Goal: Task Accomplishment & Management: Manage account settings

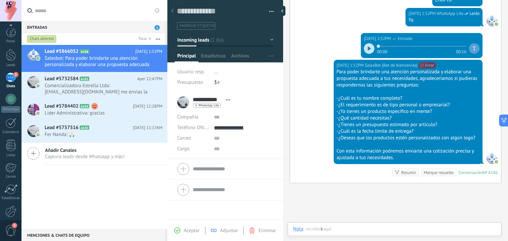
scroll to position [33, 0]
click at [12, 174] on div at bounding box center [10, 179] width 11 height 12
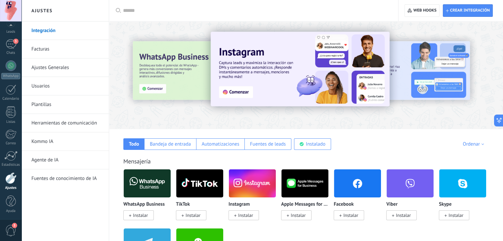
click at [93, 123] on link "Herramientas de comunicación" at bounding box center [66, 123] width 71 height 19
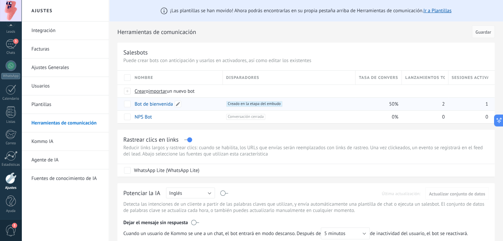
click at [163, 100] on div "Bot de bienvenida" at bounding box center [175, 104] width 88 height 13
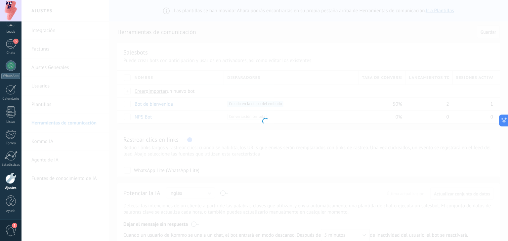
type input "**********"
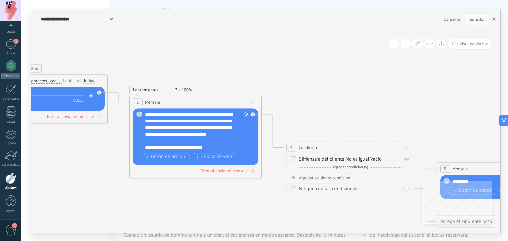
drag, startPoint x: 413, startPoint y: 75, endPoint x: 146, endPoint y: 48, distance: 268.7
click at [146, 48] on icon at bounding box center [265, 141] width 1053 height 506
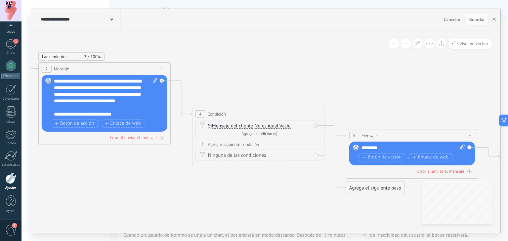
drag, startPoint x: 366, startPoint y: 108, endPoint x: 274, endPoint y: 74, distance: 97.8
click at [274, 74] on icon at bounding box center [174, 107] width 1053 height 506
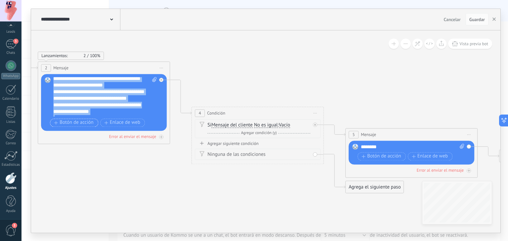
scroll to position [99, 0]
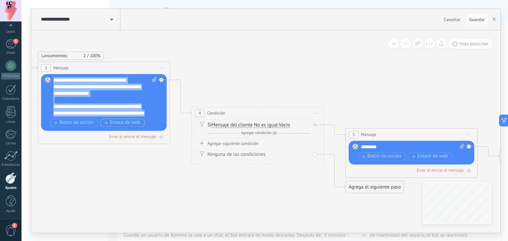
drag, startPoint x: 53, startPoint y: 106, endPoint x: 101, endPoint y: 121, distance: 49.8
click at [101, 121] on div "**********" at bounding box center [104, 103] width 103 height 52
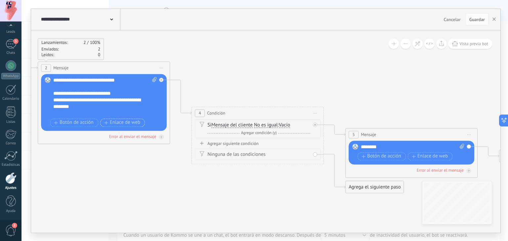
scroll to position [26, 0]
click at [299, 171] on icon at bounding box center [173, 106] width 1053 height 506
click at [367, 145] on div "********" at bounding box center [413, 147] width 104 height 7
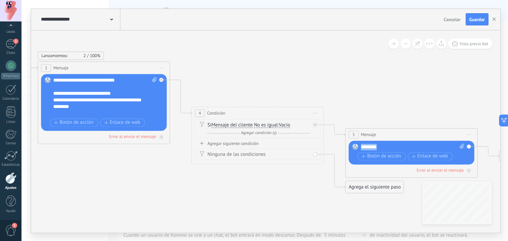
paste div
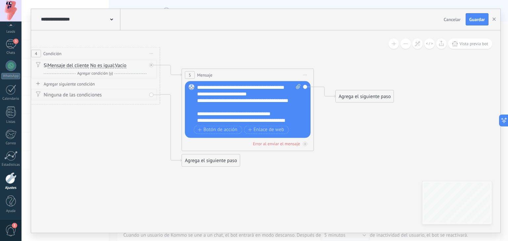
drag, startPoint x: 388, startPoint y: 117, endPoint x: 222, endPoint y: 58, distance: 175.8
click at [222, 58] on icon at bounding box center [10, 46] width 1053 height 506
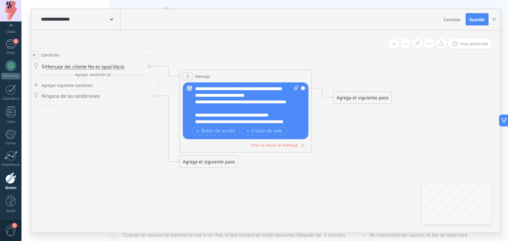
click at [192, 101] on div "Reemplazar Quitar Convertir a mensaje de voz Arrastre la imagen aquí para adjun…" at bounding box center [246, 110] width 126 height 57
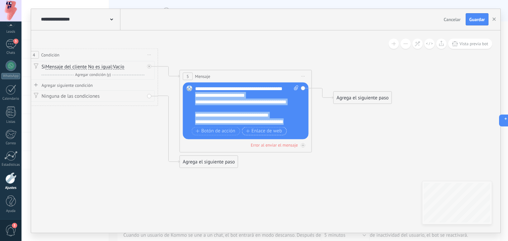
scroll to position [33, 0]
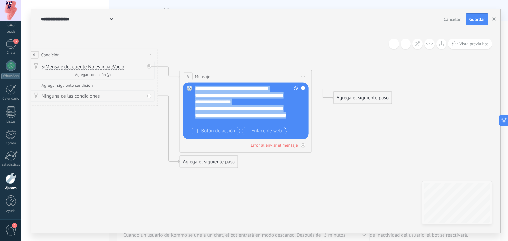
drag, startPoint x: 195, startPoint y: 102, endPoint x: 248, endPoint y: 134, distance: 62.3
click at [248, 134] on div "**********" at bounding box center [246, 111] width 103 height 52
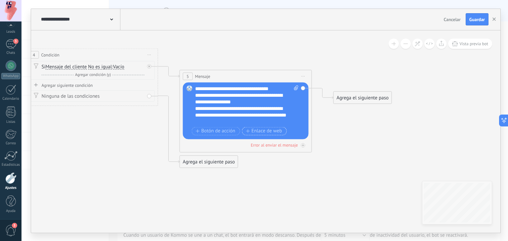
scroll to position [0, 0]
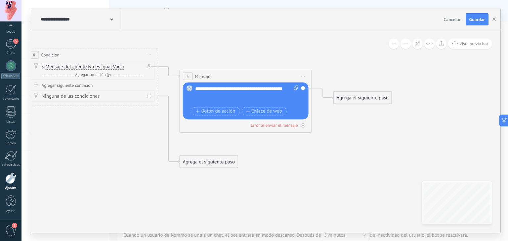
click at [332, 64] on icon at bounding box center [8, 48] width 1053 height 506
click at [365, 96] on div "Agrega el siguiente paso" at bounding box center [363, 97] width 58 height 11
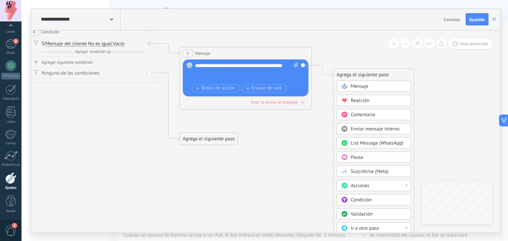
click at [386, 198] on div "Condición" at bounding box center [379, 200] width 56 height 7
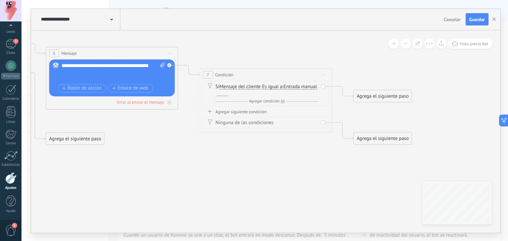
click at [269, 86] on span "Es igual a" at bounding box center [272, 86] width 21 height 5
click at [269, 86] on button "Es igual a" at bounding box center [300, 87] width 83 height 12
click at [279, 104] on li "No es igual" at bounding box center [296, 99] width 82 height 12
click at [239, 94] on span "Entrada manual" at bounding box center [232, 93] width 33 height 5
click at [239, 94] on button "Entrada manual" at bounding box center [253, 94] width 83 height 12
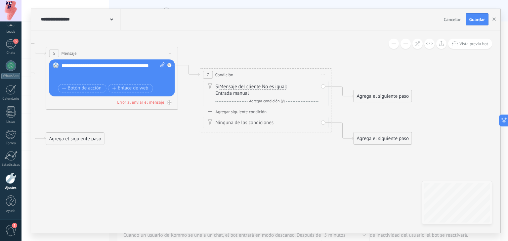
scroll to position [2, 0]
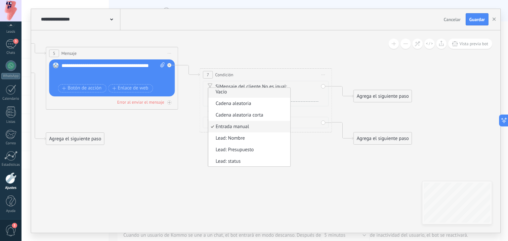
click at [229, 92] on span "Vacío" at bounding box center [248, 92] width 80 height 7
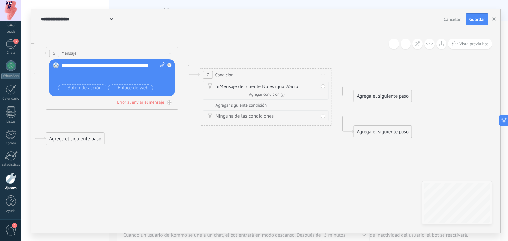
click at [371, 94] on div "Agrega el siguiente paso" at bounding box center [383, 96] width 58 height 11
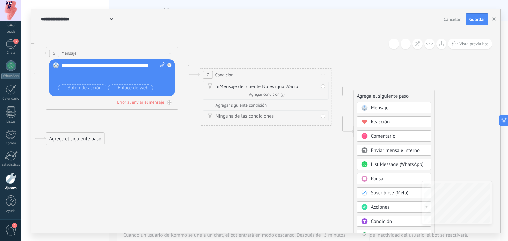
click at [378, 108] on span "Mensaje" at bounding box center [380, 108] width 18 height 6
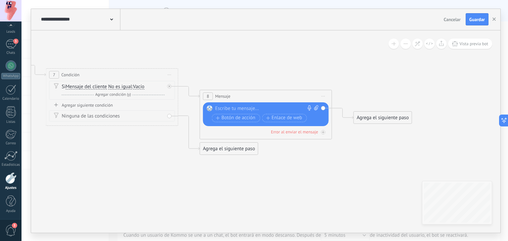
click at [288, 109] on div at bounding box center [264, 109] width 98 height 7
paste div
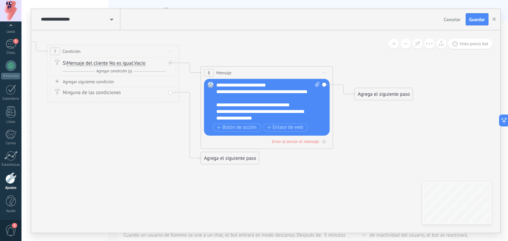
drag, startPoint x: 118, startPoint y: 171, endPoint x: 119, endPoint y: 147, distance: 23.5
click at [217, 92] on div "**********" at bounding box center [262, 94] width 92 height 13
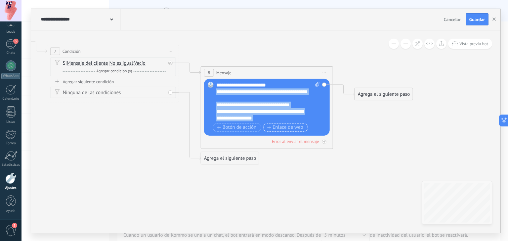
scroll to position [20, 0]
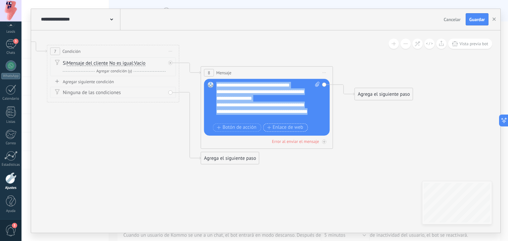
drag, startPoint x: 216, startPoint y: 91, endPoint x: 268, endPoint y: 130, distance: 65.1
click at [268, 130] on div "**********" at bounding box center [267, 108] width 103 height 52
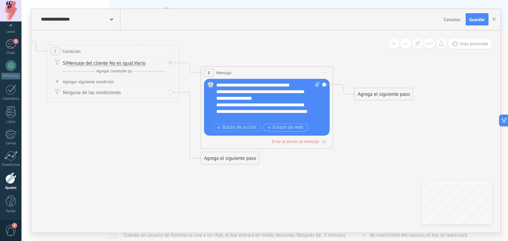
scroll to position [0, 0]
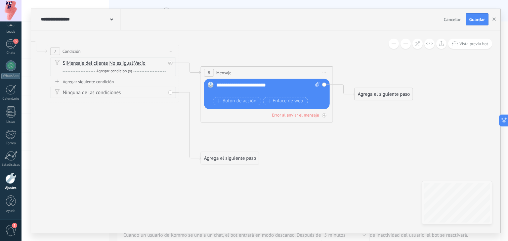
click at [362, 93] on div "Agrega el siguiente paso" at bounding box center [384, 94] width 58 height 11
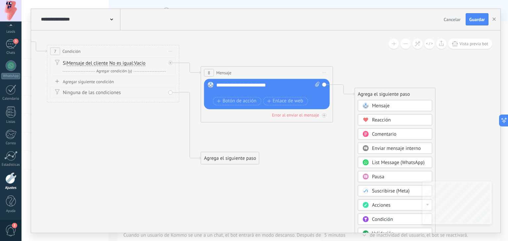
drag, startPoint x: 379, startPoint y: 105, endPoint x: 367, endPoint y: 69, distance: 37.9
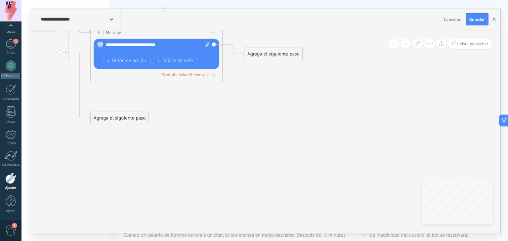
drag, startPoint x: 409, startPoint y: 134, endPoint x: 299, endPoint y: 94, distance: 117.3
click at [276, 52] on div "Agrega el siguiente paso" at bounding box center [273, 54] width 58 height 11
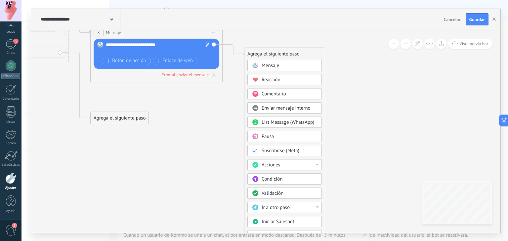
click at [290, 178] on div "Condición" at bounding box center [290, 179] width 56 height 7
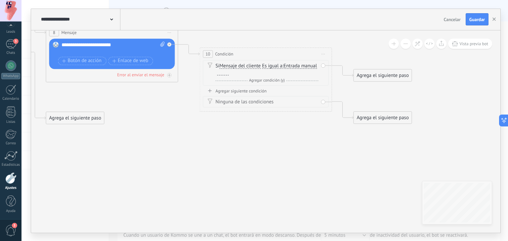
drag, startPoint x: 276, startPoint y: 65, endPoint x: 271, endPoint y: 66, distance: 4.4
click at [271, 66] on span "Es igual a" at bounding box center [272, 66] width 21 height 5
click at [271, 66] on button "Es igual a" at bounding box center [300, 66] width 83 height 12
click at [272, 76] on span "No es igual" at bounding box center [295, 78] width 80 height 7
click at [235, 73] on span "Entrada manual" at bounding box center [232, 72] width 33 height 5
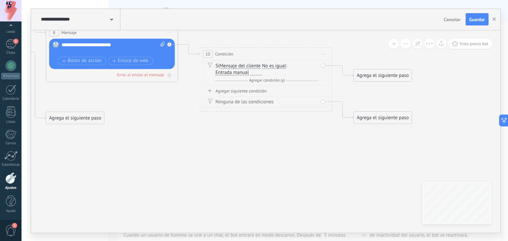
click at [235, 73] on button "Entrada manual" at bounding box center [253, 73] width 83 height 12
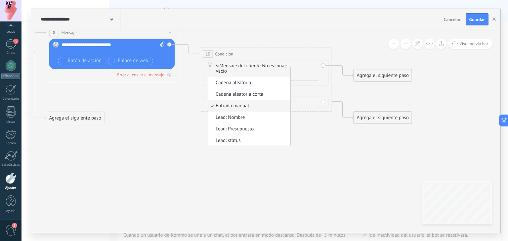
click at [240, 73] on span "Vacío" at bounding box center [248, 71] width 80 height 7
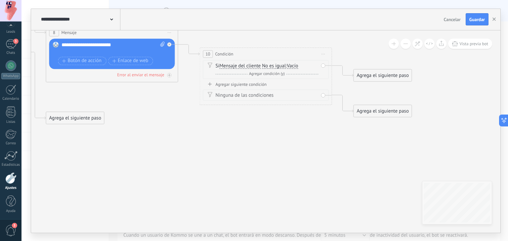
click at [370, 74] on div "Agrega el siguiente paso" at bounding box center [383, 75] width 58 height 11
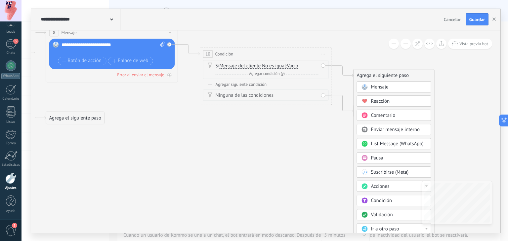
click at [379, 86] on span "Mensaje" at bounding box center [380, 87] width 18 height 6
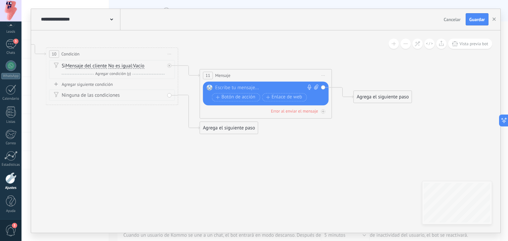
click at [279, 85] on div at bounding box center [264, 88] width 98 height 7
paste div
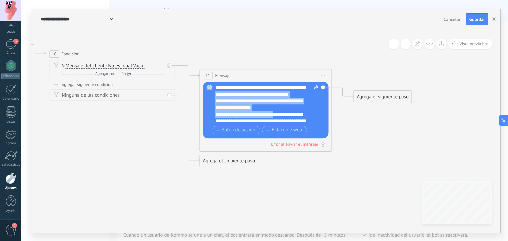
scroll to position [13, 0]
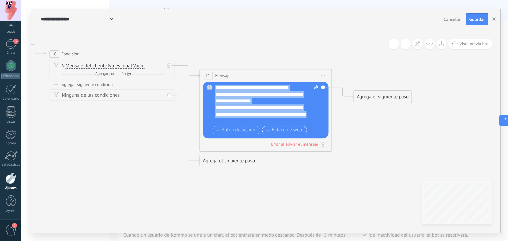
drag, startPoint x: 215, startPoint y: 101, endPoint x: 294, endPoint y: 127, distance: 82.6
click at [294, 127] on div "**********" at bounding box center [266, 111] width 103 height 52
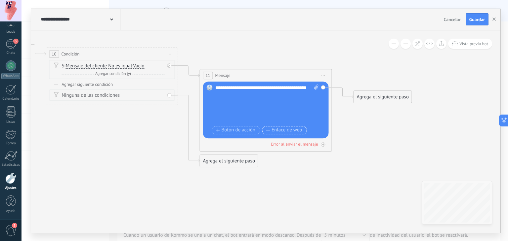
scroll to position [0, 0]
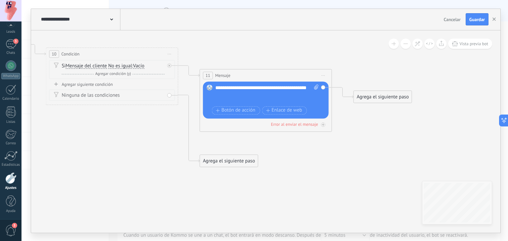
click at [367, 97] on div "Agrega el siguiente paso" at bounding box center [383, 97] width 58 height 11
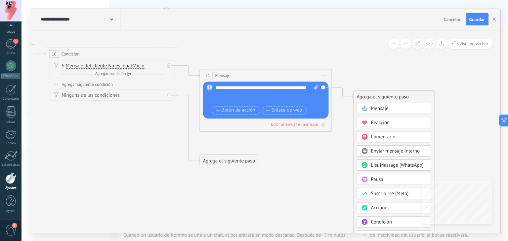
click at [401, 222] on div "Condición" at bounding box center [399, 222] width 56 height 7
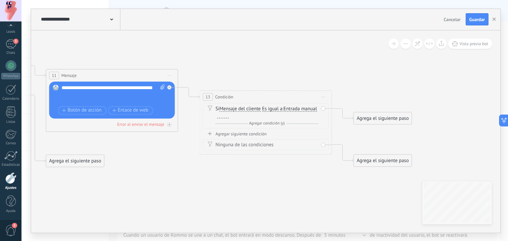
click at [274, 111] on span "Es igual a" at bounding box center [272, 109] width 21 height 5
click at [274, 111] on button "Es igual a" at bounding box center [300, 109] width 83 height 12
click at [281, 121] on span "No es igual" at bounding box center [295, 121] width 80 height 7
click at [241, 118] on span "Entrada manual" at bounding box center [232, 115] width 33 height 5
click at [241, 118] on button "Entrada manual" at bounding box center [253, 116] width 83 height 12
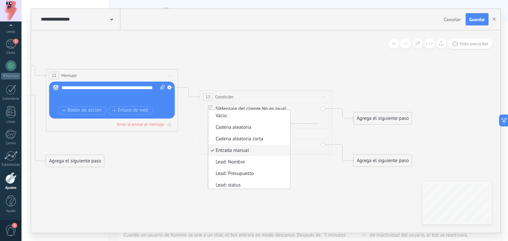
scroll to position [2, 0]
click at [231, 115] on span "Vacío" at bounding box center [248, 114] width 80 height 7
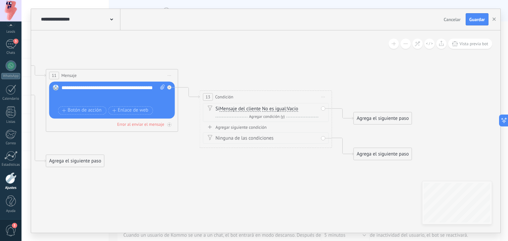
click at [374, 118] on div "Agrega el siguiente paso" at bounding box center [383, 118] width 58 height 11
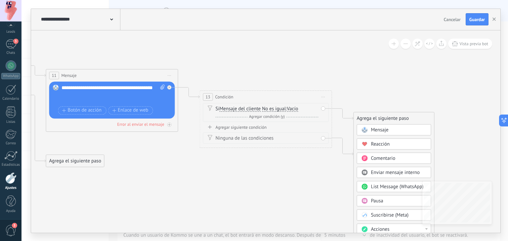
click at [378, 129] on span "Mensaje" at bounding box center [380, 130] width 18 height 6
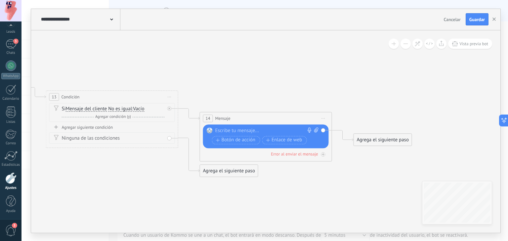
click at [319, 129] on div "Escribe tu mensaje..." at bounding box center [266, 131] width 103 height 7
click at [271, 129] on div at bounding box center [264, 131] width 98 height 7
paste div
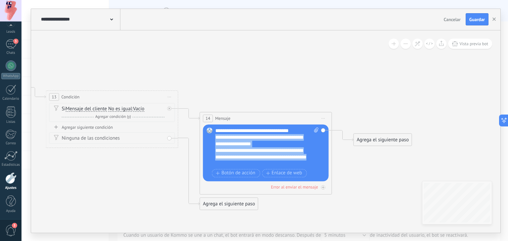
drag, startPoint x: 215, startPoint y: 138, endPoint x: 258, endPoint y: 165, distance: 50.7
click at [258, 165] on div "**********" at bounding box center [267, 148] width 104 height 40
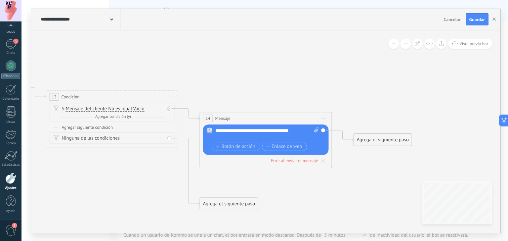
click at [395, 142] on div "Agrega el siguiente paso" at bounding box center [383, 140] width 58 height 11
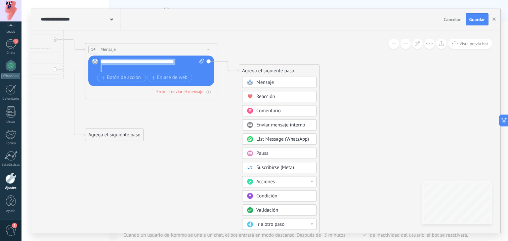
drag, startPoint x: 342, startPoint y: 147, endPoint x: 226, endPoint y: 77, distance: 135.6
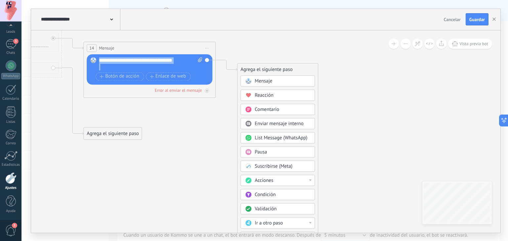
click at [299, 193] on div "Condición" at bounding box center [283, 195] width 56 height 7
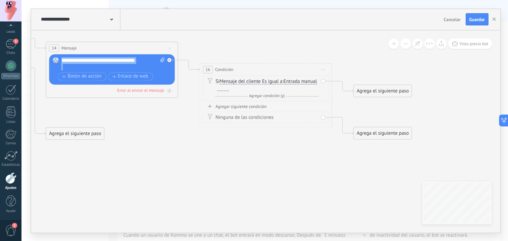
click at [274, 83] on span "Es igual a" at bounding box center [272, 81] width 21 height 5
click at [274, 83] on button "Es igual a" at bounding box center [300, 82] width 83 height 12
click at [281, 94] on span "No es igual" at bounding box center [295, 93] width 80 height 7
click at [237, 88] on span "Entrada manual" at bounding box center [232, 88] width 33 height 5
click at [237, 88] on button "Entrada manual" at bounding box center [253, 88] width 83 height 12
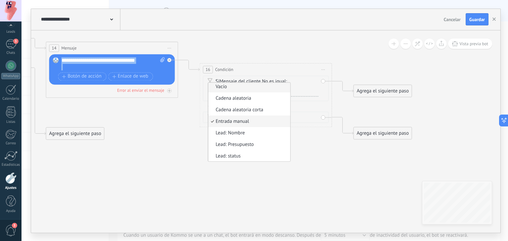
click at [240, 87] on span "Vacío" at bounding box center [248, 87] width 80 height 7
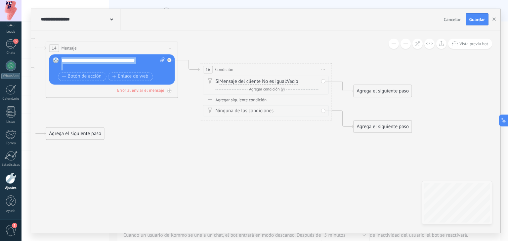
click at [372, 92] on div "Agrega el siguiente paso" at bounding box center [383, 91] width 58 height 11
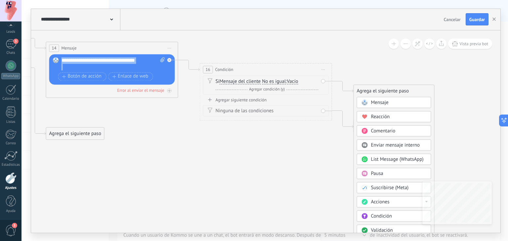
click at [390, 100] on div "Mensaje" at bounding box center [399, 103] width 56 height 7
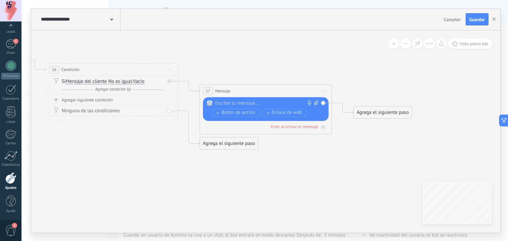
click at [284, 100] on div at bounding box center [264, 103] width 98 height 7
paste div
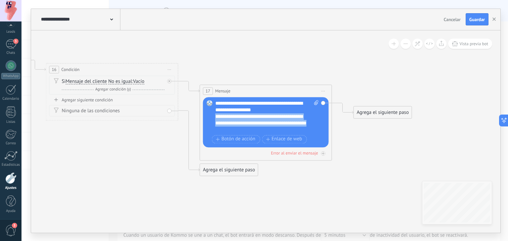
drag, startPoint x: 243, startPoint y: 129, endPoint x: 211, endPoint y: 117, distance: 34.1
click at [211, 117] on div "Reemplazar Quitar Convertir a mensaje de voz Arrastre la imagen aquí para adjun…" at bounding box center [266, 122] width 126 height 50
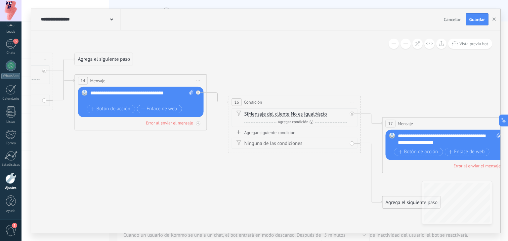
drag, startPoint x: 314, startPoint y: 85, endPoint x: 368, endPoint y: 94, distance: 54.8
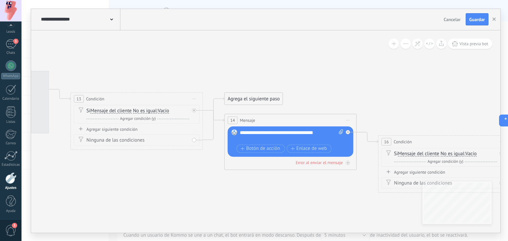
drag, startPoint x: 224, startPoint y: 69, endPoint x: 439, endPoint y: 110, distance: 218.9
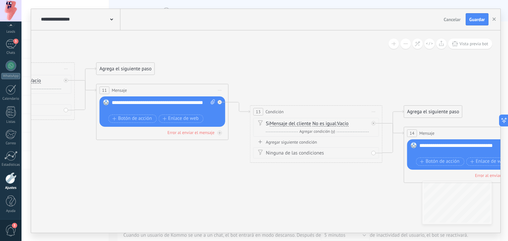
drag, startPoint x: 207, startPoint y: 73, endPoint x: 370, endPoint y: 92, distance: 163.9
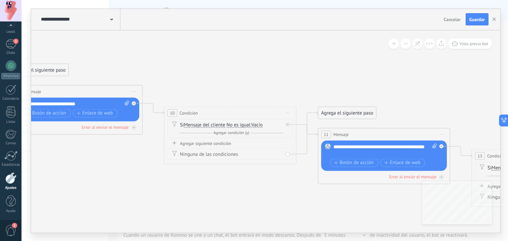
drag, startPoint x: 151, startPoint y: 63, endPoint x: 311, endPoint y: 98, distance: 164.2
click at [311, 98] on icon at bounding box center [147, 106] width 2284 height 678
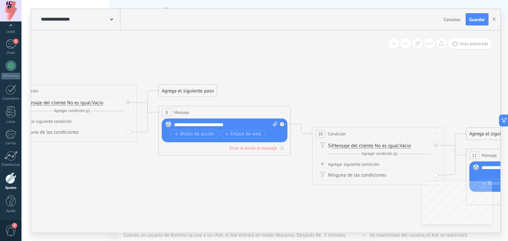
drag, startPoint x: 178, startPoint y: 71, endPoint x: 318, endPoint y: 91, distance: 141.0
click at [318, 91] on icon at bounding box center [295, 127] width 2284 height 678
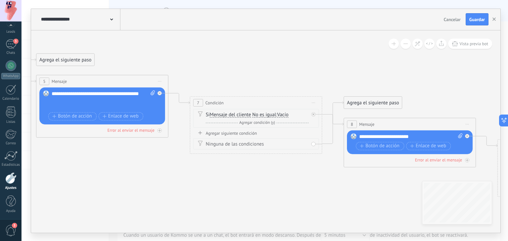
drag, startPoint x: 140, startPoint y: 68, endPoint x: 349, endPoint y: 93, distance: 210.6
click at [349, 93] on icon at bounding box center [480, 139] width 2284 height 678
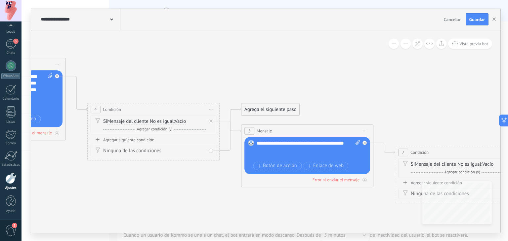
drag, startPoint x: 132, startPoint y: 76, endPoint x: 303, endPoint y: 111, distance: 173.9
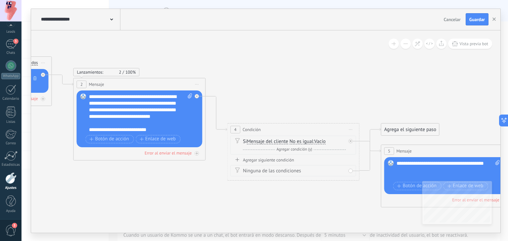
drag, startPoint x: 118, startPoint y: 64, endPoint x: 258, endPoint y: 84, distance: 141.0
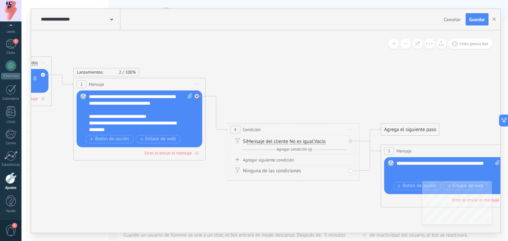
click at [503, 162] on icon at bounding box center [504, 163] width 2 height 2
drag, startPoint x: 254, startPoint y: 103, endPoint x: 238, endPoint y: 44, distance: 61.5
click at [238, 44] on div "Agrega el siguiente paso" at bounding box center [243, 48] width 58 height 11
click at [245, 49] on div "Agrega el siguiente paso" at bounding box center [243, 48] width 58 height 11
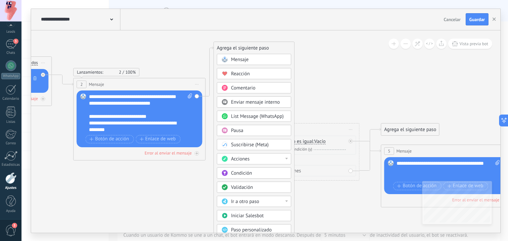
click at [270, 168] on div "Condición" at bounding box center [254, 173] width 74 height 11
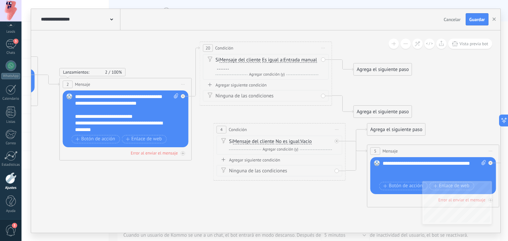
click at [273, 61] on span "Es igual a" at bounding box center [272, 60] width 21 height 5
click at [273, 61] on button "Es igual a" at bounding box center [300, 60] width 83 height 12
click at [278, 75] on span "No es igual" at bounding box center [295, 72] width 80 height 7
click at [237, 67] on span "Entrada manual" at bounding box center [232, 66] width 33 height 5
click at [237, 67] on button "Entrada manual" at bounding box center [253, 67] width 83 height 12
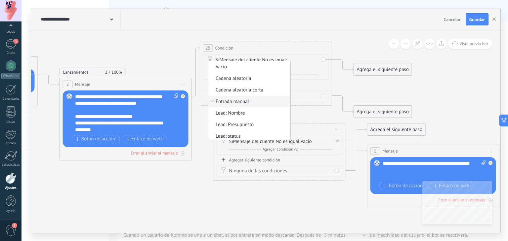
scroll to position [2, 0]
click at [227, 66] on span "Vacío" at bounding box center [248, 65] width 80 height 7
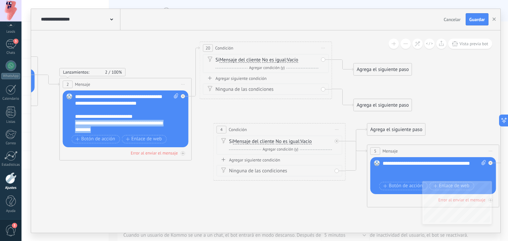
drag, startPoint x: 105, startPoint y: 129, endPoint x: 65, endPoint y: 123, distance: 40.1
click at [65, 123] on div "Reemplazar Quitar Convertir a mensaje de voz Arrastre la imagen aquí para adjun…" at bounding box center [126, 119] width 126 height 57
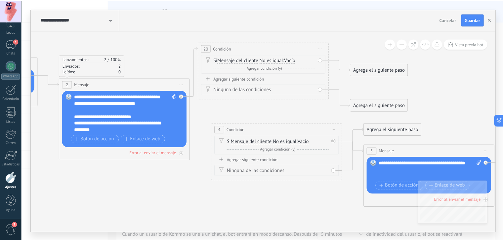
scroll to position [13, 0]
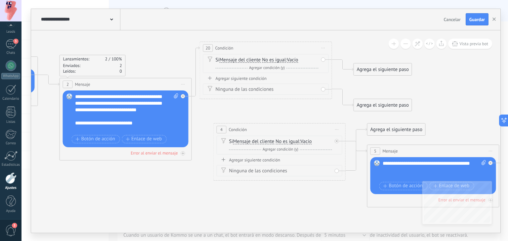
click at [362, 63] on div "Agrega el siguiente paso Mensaje Mensaje Mensaje Reacción Comentario Enviar men…" at bounding box center [383, 69] width 59 height 13
click at [369, 67] on div "Agrega el siguiente paso" at bounding box center [383, 69] width 58 height 11
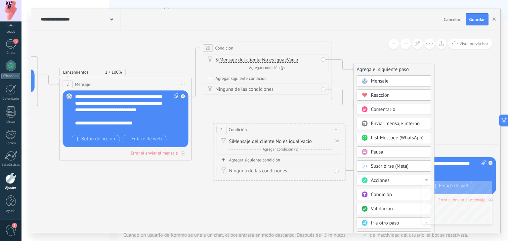
click at [377, 81] on span "Mensaje" at bounding box center [380, 81] width 18 height 6
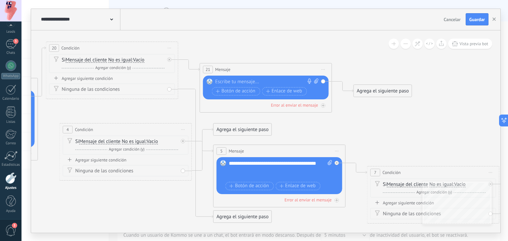
click at [283, 82] on div at bounding box center [264, 82] width 98 height 7
paste div
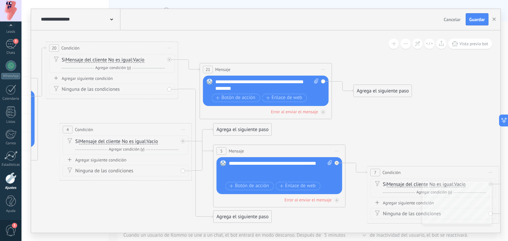
drag, startPoint x: 373, startPoint y: 90, endPoint x: 123, endPoint y: 140, distance: 255.3
click at [476, 20] on span "Guardar" at bounding box center [477, 19] width 16 height 5
click at [497, 19] on button "button" at bounding box center [494, 19] width 10 height 13
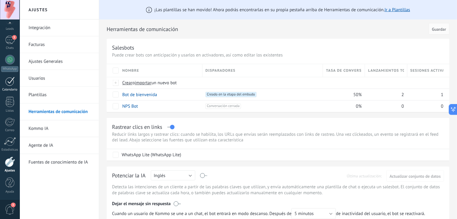
scroll to position [0, 0]
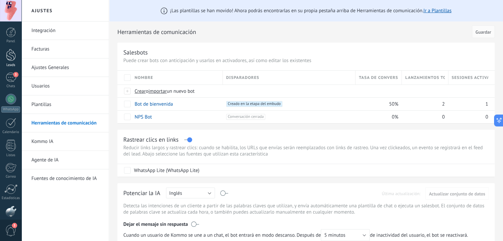
click at [13, 55] on div at bounding box center [11, 55] width 10 height 12
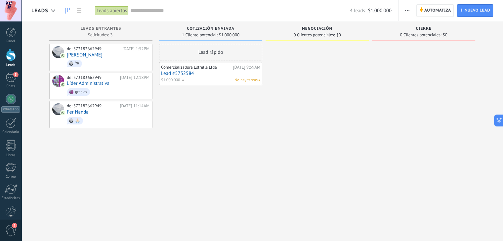
click at [341, 208] on div "Leads Entrantes Solicitudes: 3 0 0 0 3 0 0 0 3 de: 573183662949 Ayer 1:52PM Lui…" at bounding box center [267, 129] width 472 height 215
click at [17, 37] on link "Panel" at bounding box center [11, 35] width 22 height 16
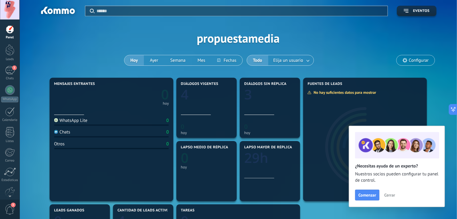
scroll to position [10, 0]
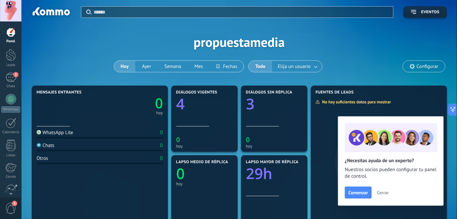
drag, startPoint x: 492, startPoint y: 0, endPoint x: 65, endPoint y: 55, distance: 431.2
click at [65, 55] on div "Aplicar Eventos propuestamedia Hoy Ayer Semana Mes Todo Elija un usuario Config…" at bounding box center [239, 42] width 416 height 84
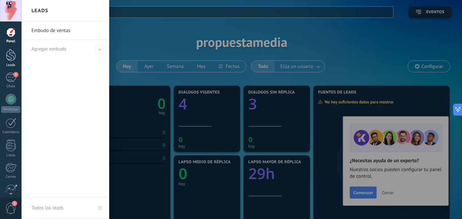
click at [10, 56] on div at bounding box center [11, 55] width 10 height 12
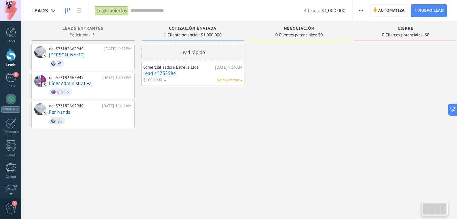
drag, startPoint x: 267, startPoint y: 77, endPoint x: 245, endPoint y: 86, distance: 23.2
click at [245, 86] on div "Leads Entrantes Solicitudes: 3 0 0 0 3 0 0 0 3 de: 573183662949 Ayer 1:52PM Lui…" at bounding box center [249, 99] width 436 height 155
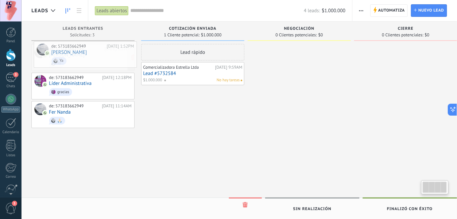
drag, startPoint x: 83, startPoint y: 54, endPoint x: 87, endPoint y: 54, distance: 4.6
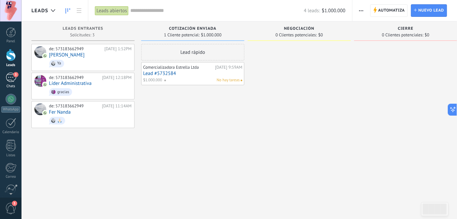
click at [14, 82] on div "3" at bounding box center [11, 78] width 11 height 10
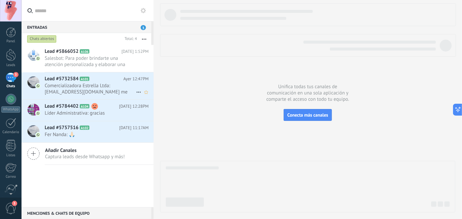
click at [106, 80] on h2 "Lead #5732584 A101" at bounding box center [84, 79] width 79 height 7
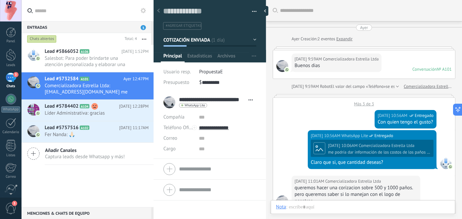
scroll to position [404, 0]
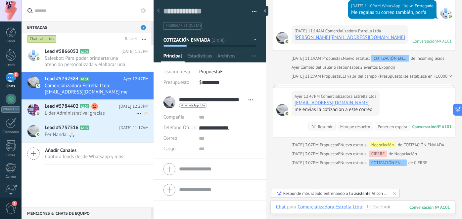
click at [106, 108] on h2 "Lead #5784402 A104" at bounding box center [82, 106] width 74 height 7
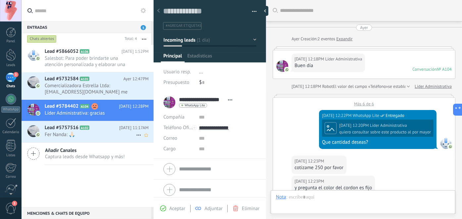
click at [109, 136] on span "Fer Nanda: 🙏🏻" at bounding box center [90, 135] width 91 height 6
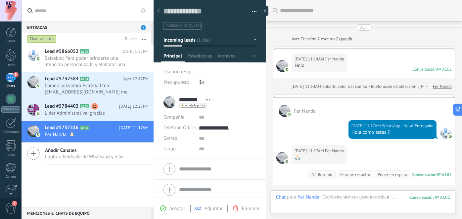
scroll to position [81, 0]
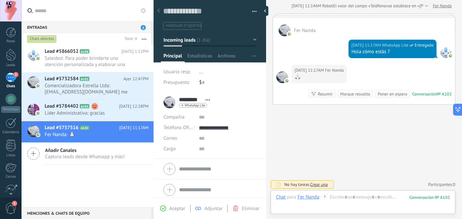
click at [109, 172] on div "Lead #5866052 A106 Ayer 1:52PM Salesbot: Para poder brindarte una atención pers…" at bounding box center [88, 126] width 132 height 162
click at [111, 115] on span "Líder Administrativa: gracias" at bounding box center [90, 113] width 91 height 6
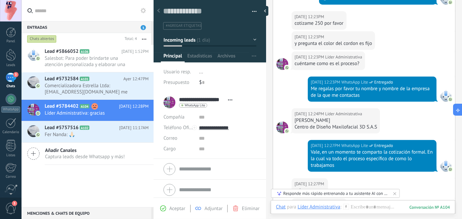
scroll to position [142, 0]
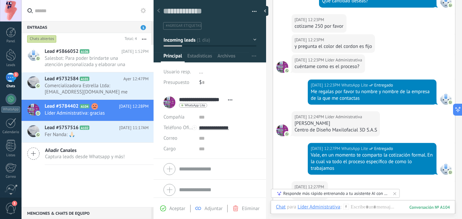
click at [415, 55] on div "Ayer 12:23PM Líder Administrativa cuéntame como es el proceso?" at bounding box center [364, 67] width 182 height 25
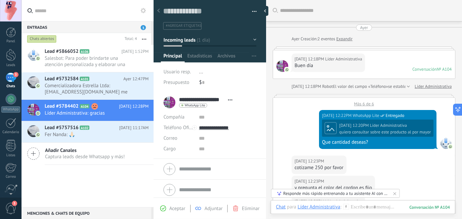
scroll to position [299, 0]
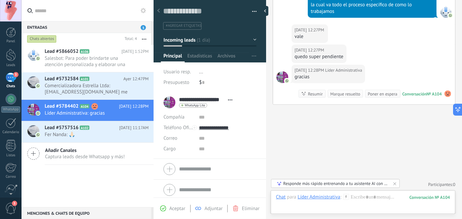
click at [241, 42] on button "Incoming leads" at bounding box center [209, 40] width 93 height 12
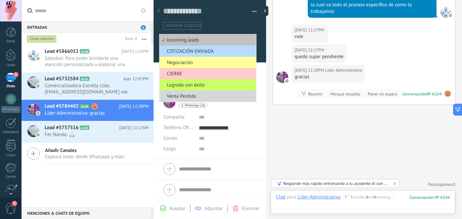
click at [217, 50] on span "COTIZACIÓN ENVIADA" at bounding box center [206, 51] width 95 height 6
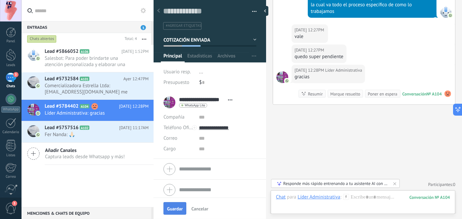
click at [179, 208] on span "Guardar" at bounding box center [175, 209] width 16 height 5
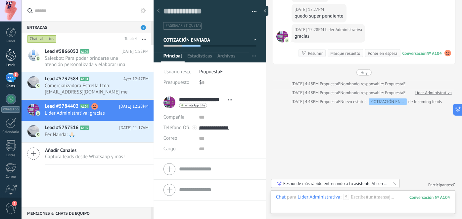
click at [7, 57] on div at bounding box center [11, 55] width 10 height 12
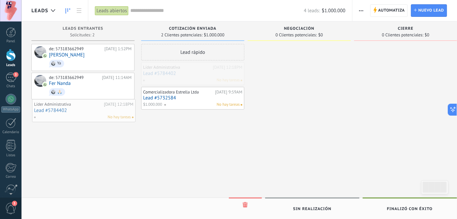
drag, startPoint x: 217, startPoint y: 71, endPoint x: 109, endPoint y: 108, distance: 114.6
drag, startPoint x: 172, startPoint y: 70, endPoint x: 62, endPoint y: 113, distance: 118.6
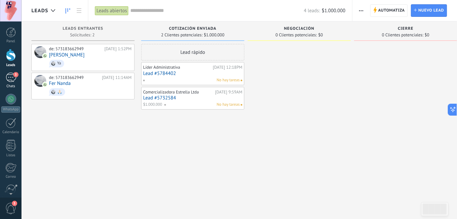
click at [12, 82] on div "3" at bounding box center [11, 78] width 11 height 10
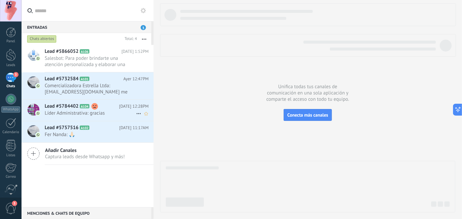
click at [96, 117] on div "Lead #5784402 A104 Ayer 12:28PM Líder Administrativa: gracias" at bounding box center [99, 110] width 109 height 21
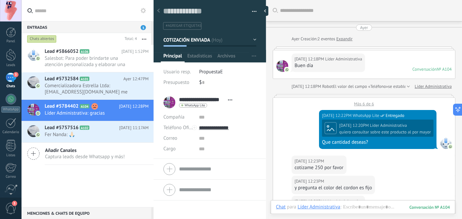
scroll to position [273, 0]
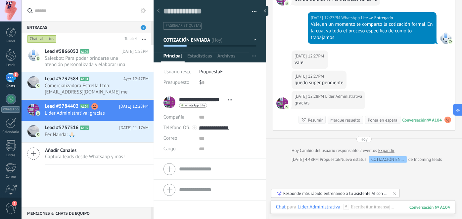
click at [235, 37] on button "COTIZACIÓN ENVIADA" at bounding box center [209, 40] width 93 height 12
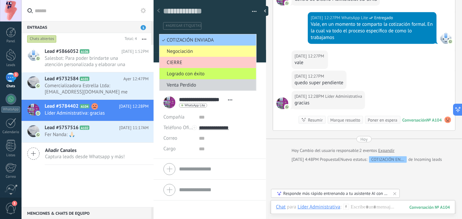
click at [266, 124] on div at bounding box center [266, 109] width 0 height 219
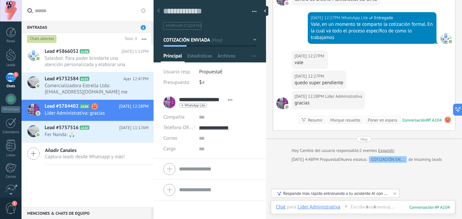
scroll to position [6, 0]
click at [274, 148] on div "Hoy Cambio del usuario responsable: 2 eventos Expandir" at bounding box center [364, 151] width 183 height 7
click at [12, 61] on div at bounding box center [11, 55] width 10 height 12
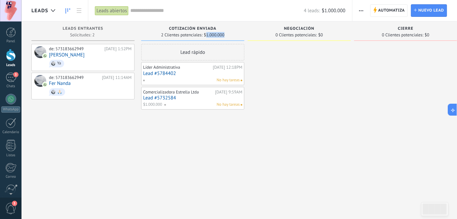
drag, startPoint x: 205, startPoint y: 34, endPoint x: 231, endPoint y: 34, distance: 25.5
click at [231, 34] on div "2 Clientes potenciales: $1.000.000" at bounding box center [193, 35] width 97 height 6
click at [262, 47] on div at bounding box center [299, 110] width 103 height 133
click at [168, 100] on link "Lead #5732584" at bounding box center [192, 98] width 99 height 6
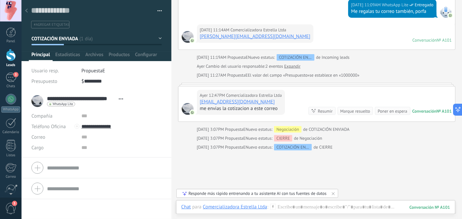
scroll to position [418, 0]
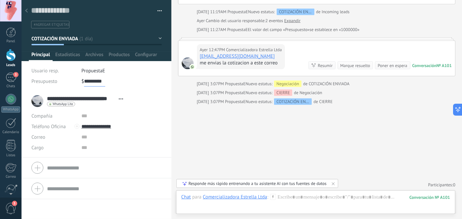
click at [94, 82] on input "*********" at bounding box center [94, 81] width 21 height 11
click at [12, 62] on link "Leads" at bounding box center [11, 58] width 22 height 19
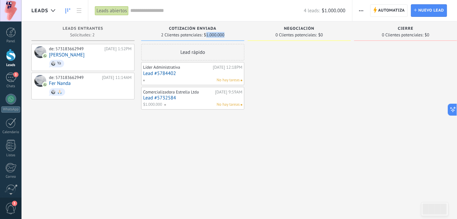
drag, startPoint x: 207, startPoint y: 35, endPoint x: 228, endPoint y: 35, distance: 20.8
click at [228, 35] on div "2 Clientes potenciales: $1.000.000" at bounding box center [193, 35] width 97 height 6
click at [260, 61] on div at bounding box center [299, 110] width 103 height 133
click at [152, 71] on link "Lead #5784402" at bounding box center [192, 74] width 99 height 6
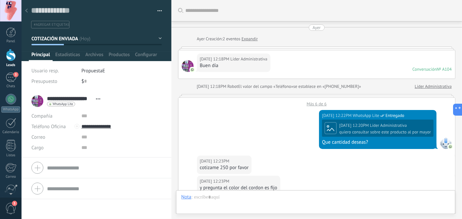
scroll to position [303, 0]
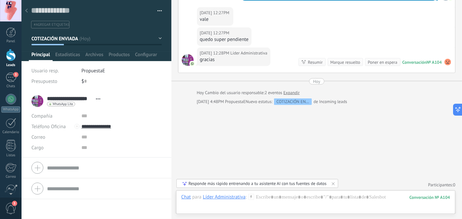
click at [14, 61] on div at bounding box center [11, 55] width 10 height 12
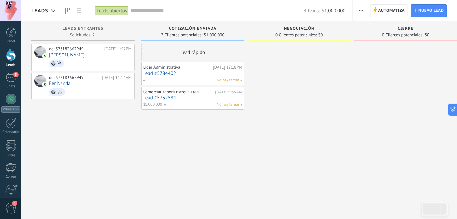
click at [166, 96] on link "Lead #5732584" at bounding box center [192, 98] width 99 height 6
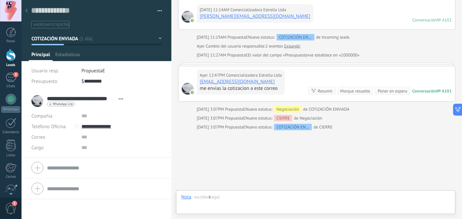
scroll to position [418, 0]
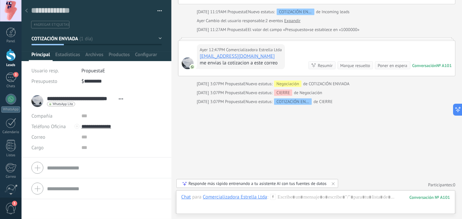
click at [25, 12] on icon at bounding box center [26, 11] width 3 height 4
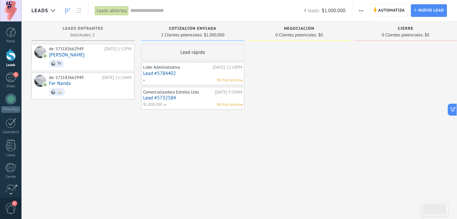
click at [168, 72] on link "Lead #5784402" at bounding box center [192, 74] width 99 height 6
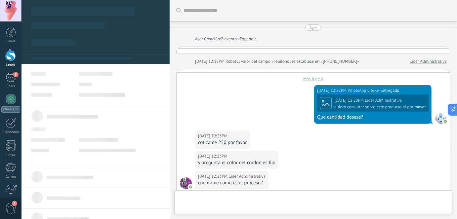
type textarea "**********"
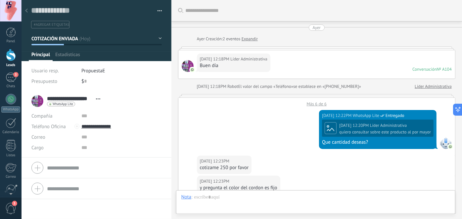
scroll to position [303, 0]
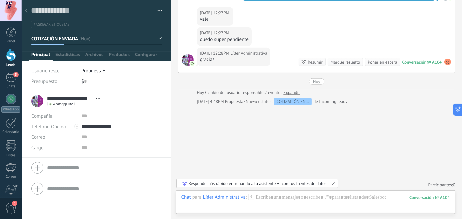
click at [86, 83] on div "$ 0" at bounding box center [121, 81] width 80 height 11
type input "*"
type input "*********"
click at [40, 211] on span "Guardar" at bounding box center [43, 209] width 16 height 5
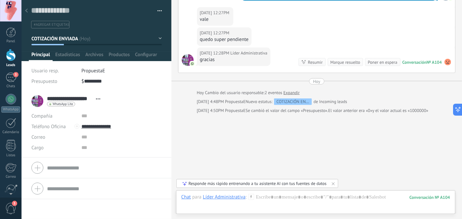
scroll to position [312, 0]
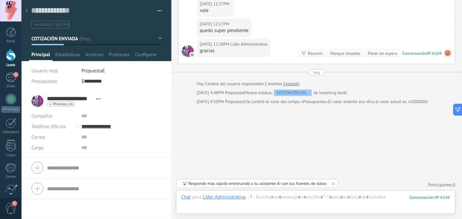
click at [13, 61] on div at bounding box center [11, 55] width 10 height 12
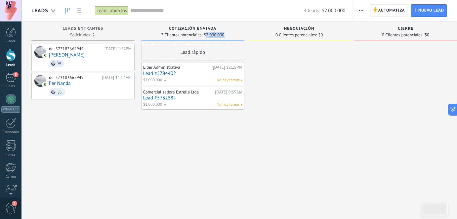
drag, startPoint x: 206, startPoint y: 34, endPoint x: 230, endPoint y: 36, distance: 24.2
click at [230, 36] on div "2 Clientes potenciales: $2.000.000" at bounding box center [193, 35] width 97 height 6
click at [255, 64] on div at bounding box center [299, 110] width 103 height 133
drag, startPoint x: 206, startPoint y: 35, endPoint x: 233, endPoint y: 37, distance: 27.2
click at [233, 37] on div "2 Clientes potenciales: $2.000.000" at bounding box center [193, 35] width 97 height 6
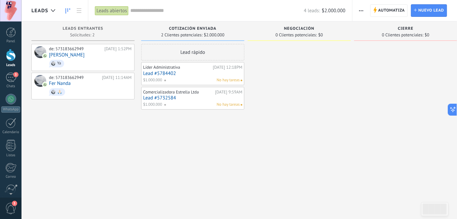
click at [246, 24] on div "COTIZACIÓN ENVIADA 2 Clientes potenciales: $2.000.000 Lead rápido Líder Adminis…" at bounding box center [194, 99] width 107 height 155
click at [11, 82] on div "3" at bounding box center [11, 78] width 11 height 10
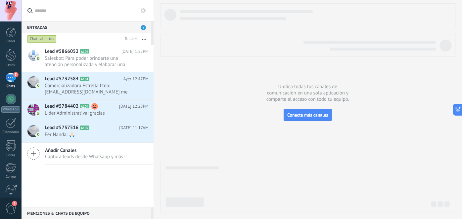
type textarea "**********"
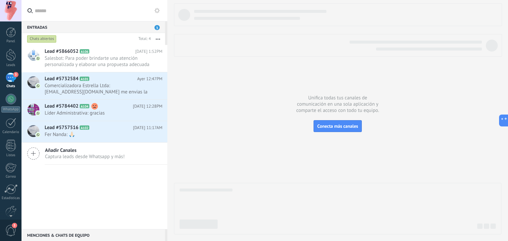
drag, startPoint x: 442, startPoint y: 0, endPoint x: 37, endPoint y: 197, distance: 450.0
click at [37, 197] on div "Lead #5866052 A106 Ayer 1:52PM Salesbot: Para poder brindarte una atención pers…" at bounding box center [95, 137] width 146 height 185
click at [10, 191] on div at bounding box center [10, 190] width 13 height 10
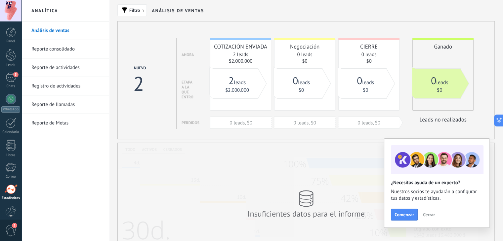
scroll to position [33, 0]
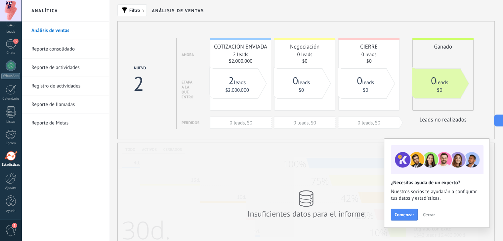
click at [436, 212] on button "Cerrar" at bounding box center [429, 215] width 18 height 10
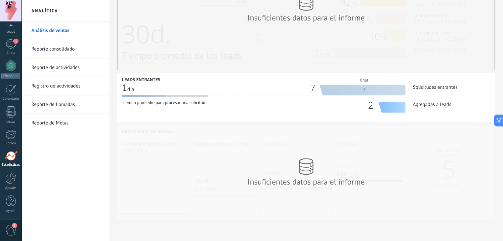
scroll to position [0, 0]
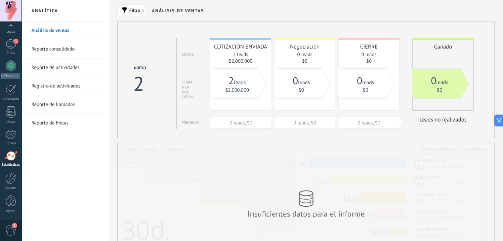
click at [140, 11] on span "Filtro" at bounding box center [132, 10] width 22 height 5
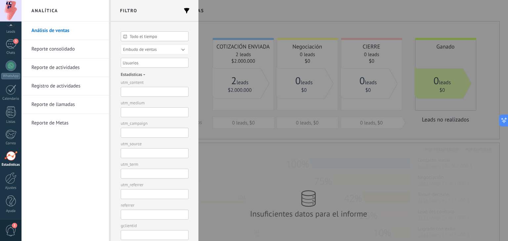
click at [207, 12] on div at bounding box center [254, 120] width 508 height 241
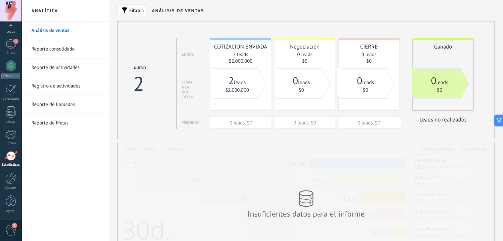
click at [134, 8] on span "Filtro" at bounding box center [134, 10] width 11 height 5
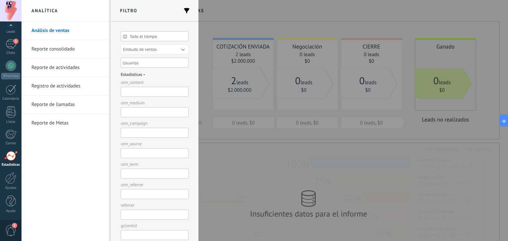
click at [144, 36] on span "Todo el tiempo" at bounding box center [157, 36] width 55 height 5
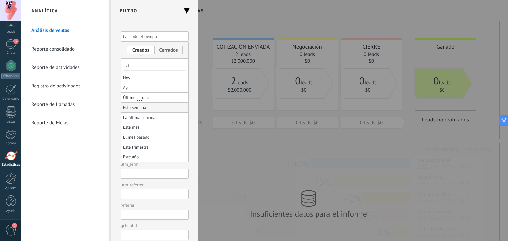
click at [148, 108] on li "Esta semana" at bounding box center [154, 108] width 67 height 10
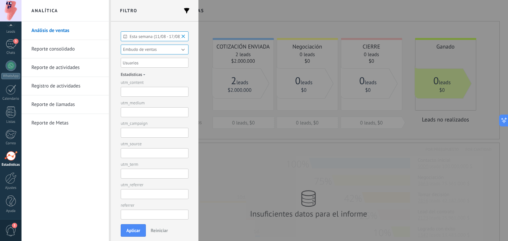
click at [136, 228] on button "Aplicar" at bounding box center [133, 231] width 25 height 13
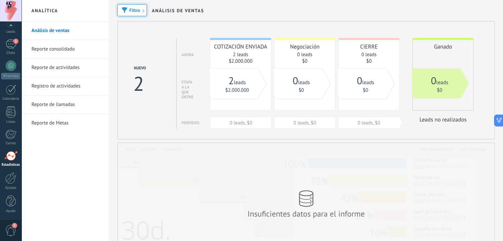
click at [140, 13] on button "Filtro" at bounding box center [131, 10] width 29 height 12
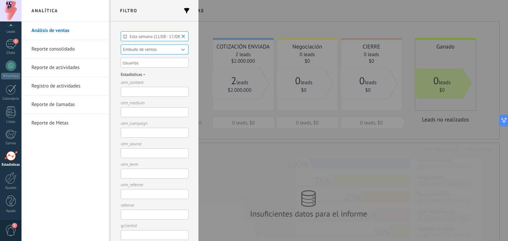
click at [181, 35] on b at bounding box center [184, 36] width 8 height 7
click at [151, 34] on span "Todo el tiempo" at bounding box center [157, 36] width 55 height 5
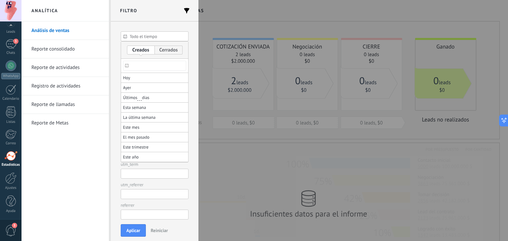
click at [132, 64] on input "text" at bounding box center [154, 66] width 63 height 10
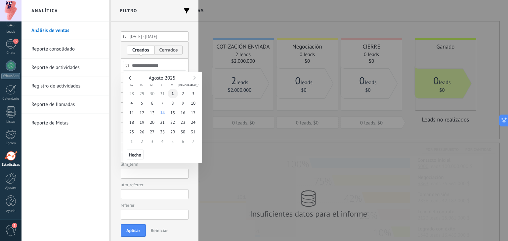
click at [176, 95] on span "1" at bounding box center [173, 94] width 10 height 10
type input "**********"
click at [163, 112] on span "14" at bounding box center [162, 113] width 10 height 10
click at [139, 156] on span "Hecho" at bounding box center [135, 155] width 12 height 5
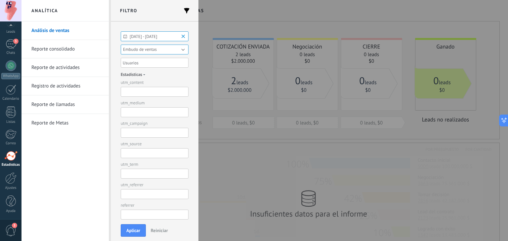
click at [133, 228] on button "Aplicar" at bounding box center [133, 231] width 25 height 13
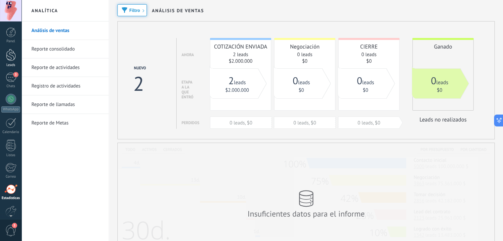
click at [11, 55] on div at bounding box center [11, 55] width 10 height 12
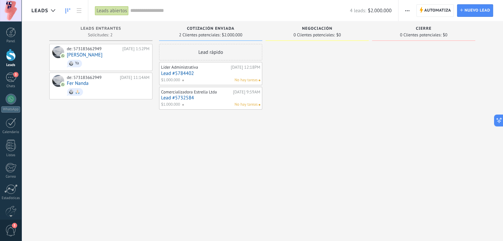
click at [203, 139] on div "Lead rápido Líder Administrativa Ayer 12:18PM Lead #5784402 $1.000.000 No hay t…" at bounding box center [210, 121] width 103 height 155
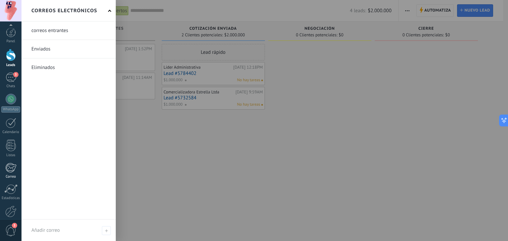
scroll to position [33, 0]
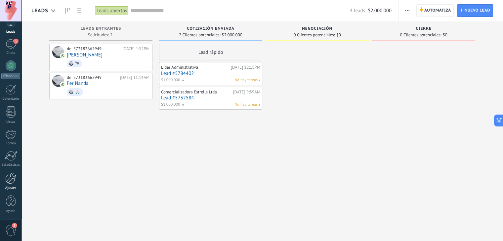
click at [12, 188] on div "Ajustes" at bounding box center [10, 188] width 19 height 4
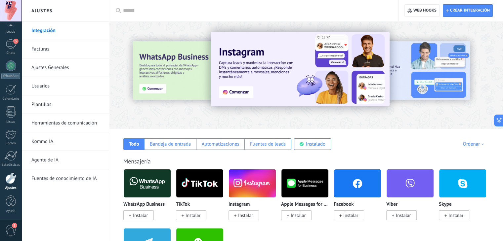
click at [84, 125] on link "Herramientas de comunicación" at bounding box center [66, 123] width 71 height 19
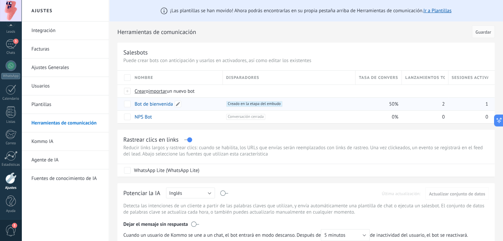
click at [160, 106] on link "Bot de bienvenida" at bounding box center [154, 104] width 38 height 6
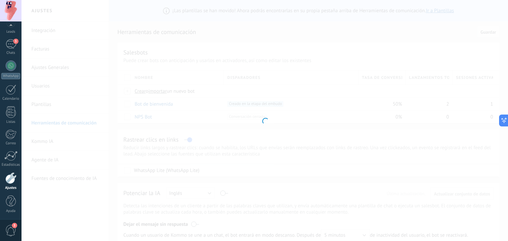
type input "**********"
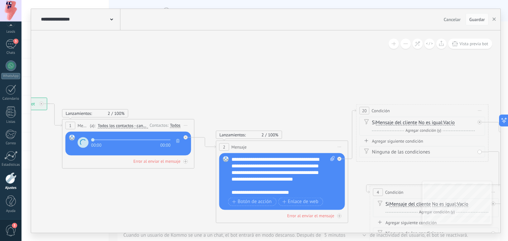
drag, startPoint x: 347, startPoint y: 74, endPoint x: 167, endPoint y: 92, distance: 181.5
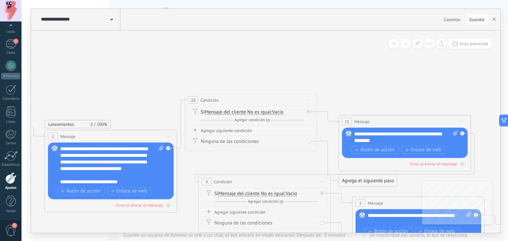
drag, startPoint x: 419, startPoint y: 88, endPoint x: 247, endPoint y: 77, distance: 172.4
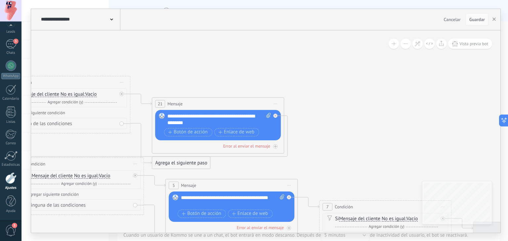
drag, startPoint x: 434, startPoint y: 108, endPoint x: 238, endPoint y: 87, distance: 197.3
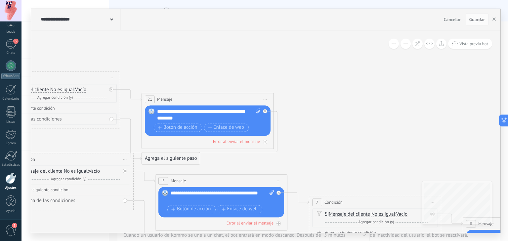
drag, startPoint x: 365, startPoint y: 117, endPoint x: 168, endPoint y: 56, distance: 206.5
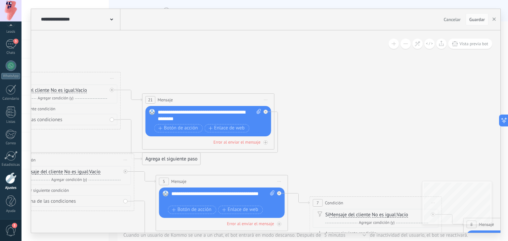
drag, startPoint x: 168, startPoint y: 56, endPoint x: 349, endPoint y: 106, distance: 187.7
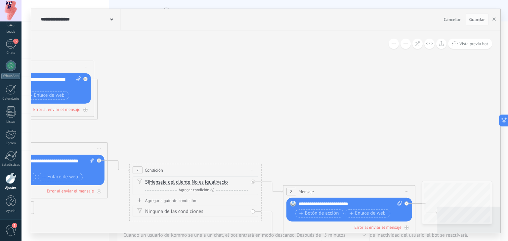
drag, startPoint x: 400, startPoint y: 121, endPoint x: 199, endPoint y: 80, distance: 204.9
click at [199, 80] on icon at bounding box center [391, 173] width 2226 height 613
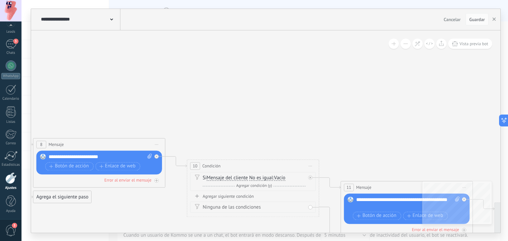
drag, startPoint x: 385, startPoint y: 125, endPoint x: 169, endPoint y: 84, distance: 219.2
click at [169, 84] on icon at bounding box center [140, 126] width 2226 height 613
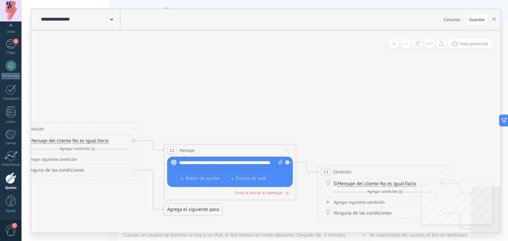
drag, startPoint x: 375, startPoint y: 124, endPoint x: 189, endPoint y: 82, distance: 190.7
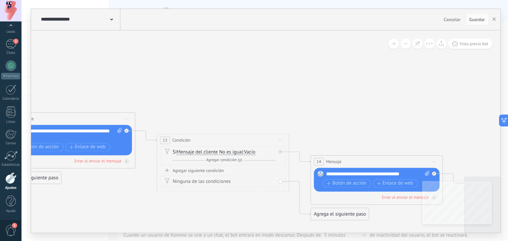
drag, startPoint x: 232, startPoint y: 99, endPoint x: 170, endPoint y: 78, distance: 64.6
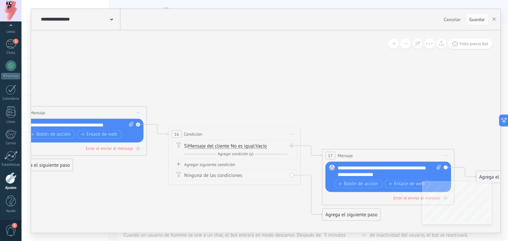
drag, startPoint x: 332, startPoint y: 99, endPoint x: 153, endPoint y: 66, distance: 181.9
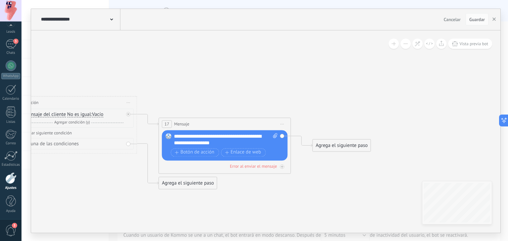
drag, startPoint x: 379, startPoint y: 108, endPoint x: 216, endPoint y: 77, distance: 166.7
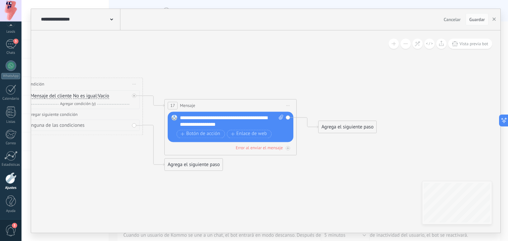
drag, startPoint x: 213, startPoint y: 109, endPoint x: 219, endPoint y: 90, distance: 20.2
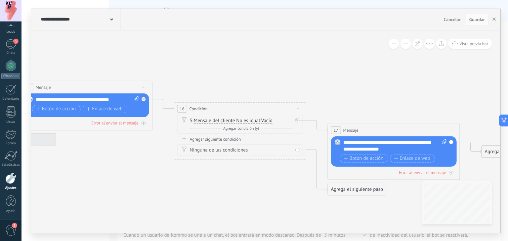
drag, startPoint x: 139, startPoint y: 61, endPoint x: 331, endPoint y: 90, distance: 194.3
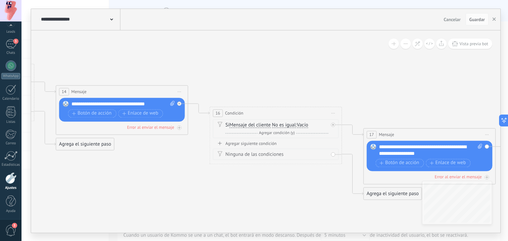
drag, startPoint x: 209, startPoint y: 63, endPoint x: 438, endPoint y: 85, distance: 230.0
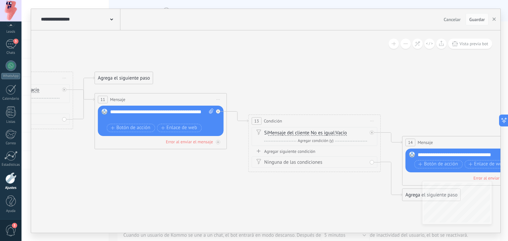
drag, startPoint x: 241, startPoint y: 57, endPoint x: 365, endPoint y: 86, distance: 127.4
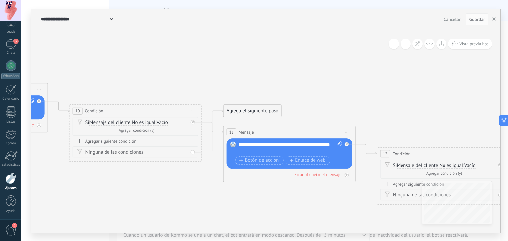
drag, startPoint x: 252, startPoint y: 66, endPoint x: 327, endPoint y: 84, distance: 77.2
click at [327, 84] on icon at bounding box center [52, 107] width 2284 height 684
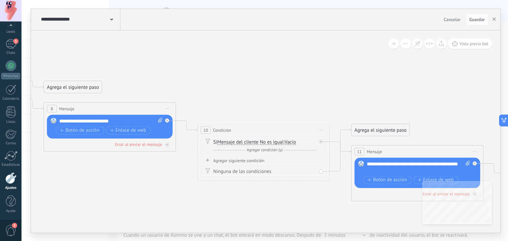
drag, startPoint x: 296, startPoint y: 76, endPoint x: 313, endPoint y: 76, distance: 16.5
click at [313, 76] on icon at bounding box center [180, 126] width 2284 height 684
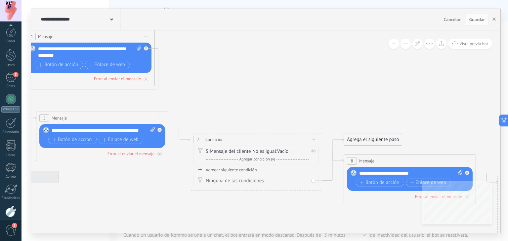
click at [329, 98] on icon at bounding box center [480, 179] width 2284 height 684
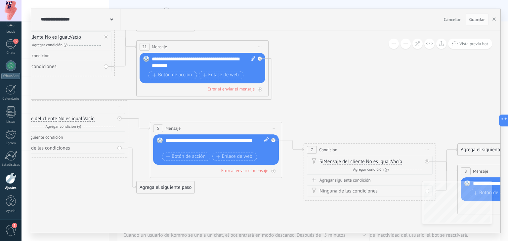
drag, startPoint x: 217, startPoint y: 56, endPoint x: 334, endPoint y: 65, distance: 116.8
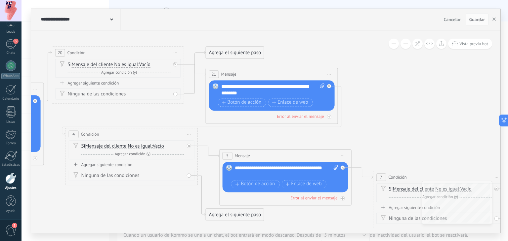
drag, startPoint x: 334, startPoint y: 65, endPoint x: 401, endPoint y: 94, distance: 72.6
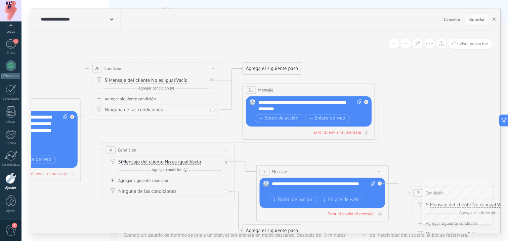
drag, startPoint x: 343, startPoint y: 55, endPoint x: 430, endPoint y: 82, distance: 91.4
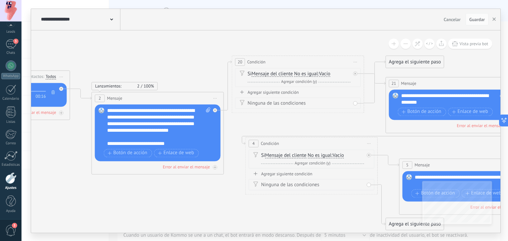
drag, startPoint x: 88, startPoint y: 97, endPoint x: 181, endPoint y: 79, distance: 94.0
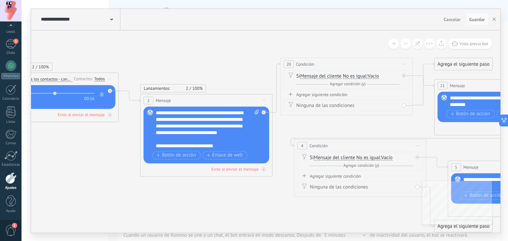
drag, startPoint x: 66, startPoint y: 145, endPoint x: 137, endPoint y: 150, distance: 70.6
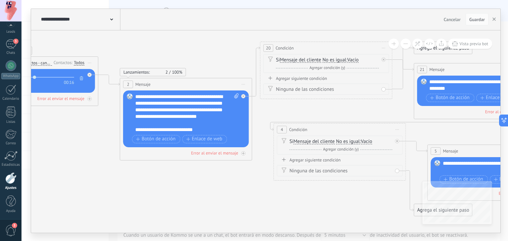
drag, startPoint x: 124, startPoint y: 170, endPoint x: 81, endPoint y: 150, distance: 47.7
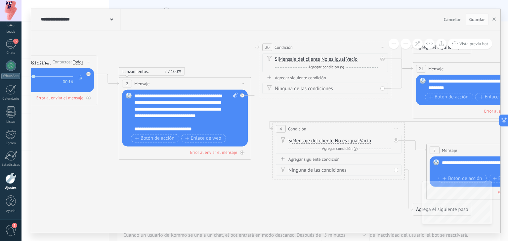
click at [179, 111] on div "**********" at bounding box center [186, 113] width 104 height 40
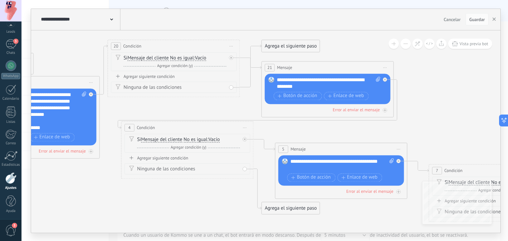
drag, startPoint x: 308, startPoint y: 107, endPoint x: 157, endPoint y: 106, distance: 151.2
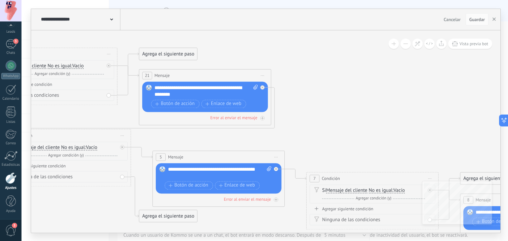
drag, startPoint x: 421, startPoint y: 94, endPoint x: 286, endPoint y: 100, distance: 135.1
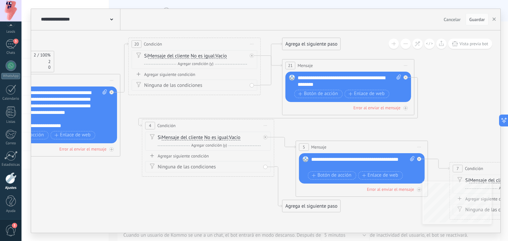
drag, startPoint x: 95, startPoint y: 111, endPoint x: 250, endPoint y: 103, distance: 155.4
drag, startPoint x: 61, startPoint y: 103, endPoint x: 132, endPoint y: 104, distance: 71.8
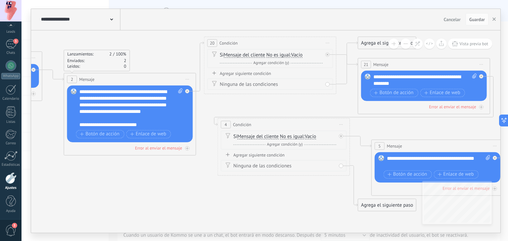
drag, startPoint x: 136, startPoint y: 105, endPoint x: 220, endPoint y: 102, distance: 83.7
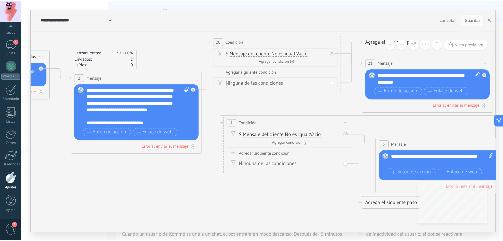
scroll to position [7, 0]
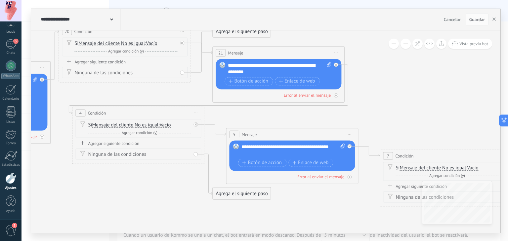
drag, startPoint x: 309, startPoint y: 111, endPoint x: 155, endPoint y: 101, distance: 153.5
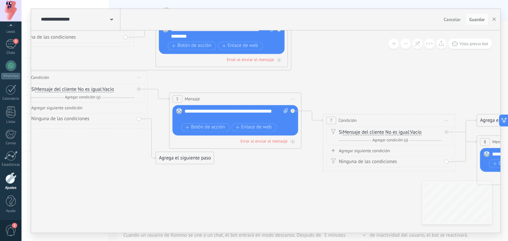
drag, startPoint x: 384, startPoint y: 111, endPoint x: 327, endPoint y: 76, distance: 67.2
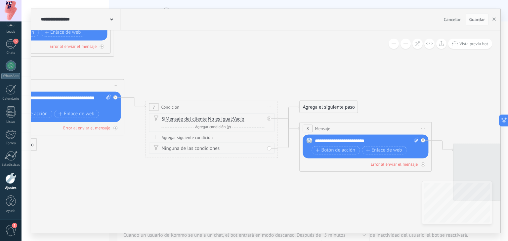
drag, startPoint x: 347, startPoint y: 82, endPoint x: 170, endPoint y: 69, distance: 177.4
click at [170, 69] on icon at bounding box center [436, 146] width 2284 height 684
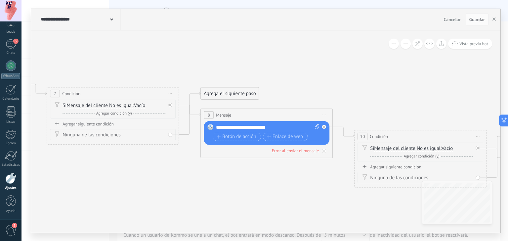
drag, startPoint x: 330, startPoint y: 85, endPoint x: 223, endPoint y: 70, distance: 107.9
click at [223, 70] on icon at bounding box center [337, 132] width 2284 height 684
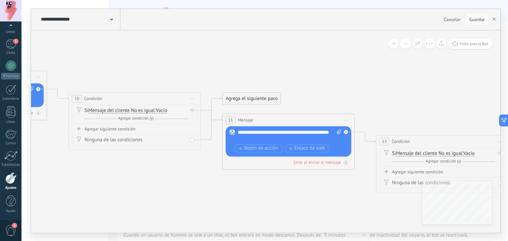
drag, startPoint x: 385, startPoint y: 107, endPoint x: 107, endPoint y: 71, distance: 280.2
click at [107, 71] on icon at bounding box center [51, 95] width 2284 height 684
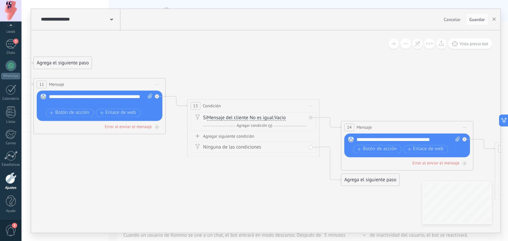
drag, startPoint x: 356, startPoint y: 97, endPoint x: 167, endPoint y: 61, distance: 192.3
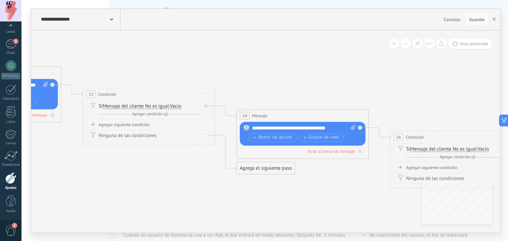
drag, startPoint x: 390, startPoint y: 84, endPoint x: 286, endPoint y: 72, distance: 105.2
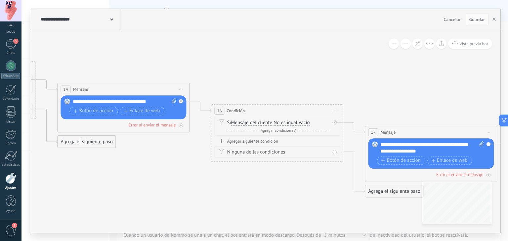
drag, startPoint x: 340, startPoint y: 76, endPoint x: 161, endPoint y: 50, distance: 180.9
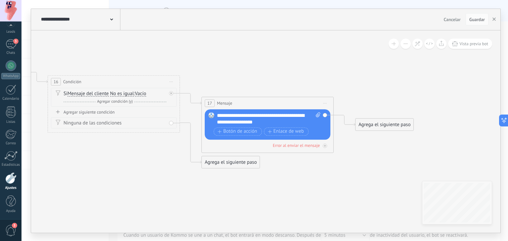
drag, startPoint x: 352, startPoint y: 88, endPoint x: 188, endPoint y: 59, distance: 166.3
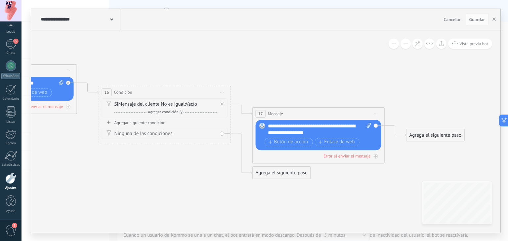
drag, startPoint x: 188, startPoint y: 65, endPoint x: 251, endPoint y: 76, distance: 64.5
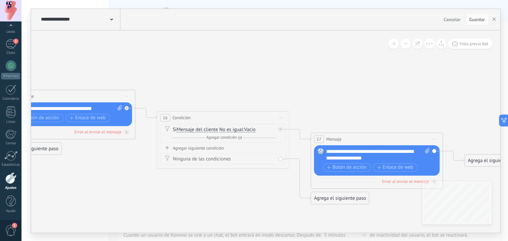
drag, startPoint x: 187, startPoint y: 58, endPoint x: 232, endPoint y: 82, distance: 51.8
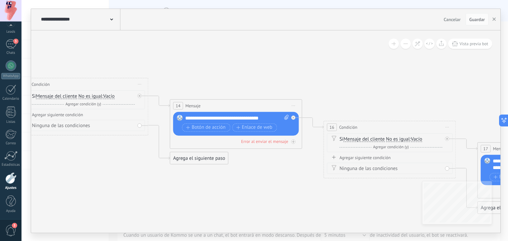
drag, startPoint x: 200, startPoint y: 68, endPoint x: 367, endPoint y: 78, distance: 167.0
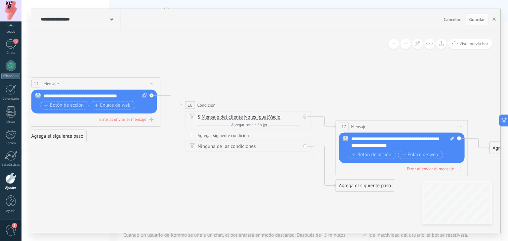
drag, startPoint x: 399, startPoint y: 79, endPoint x: 257, endPoint y: 57, distance: 143.6
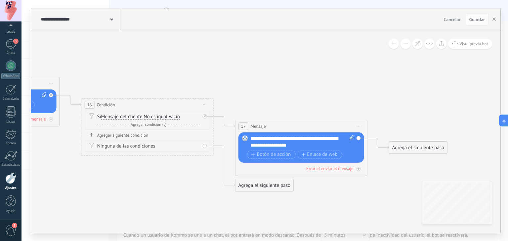
drag, startPoint x: 368, startPoint y: 74, endPoint x: 267, endPoint y: 74, distance: 100.6
click at [305, 139] on div "**********" at bounding box center [303, 141] width 104 height 13
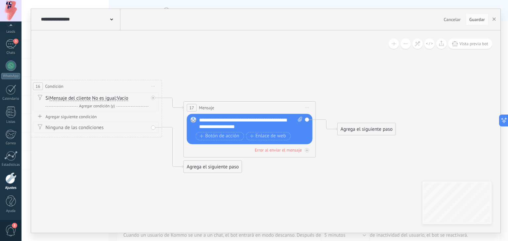
drag, startPoint x: 390, startPoint y: 97, endPoint x: 338, endPoint y: 78, distance: 54.8
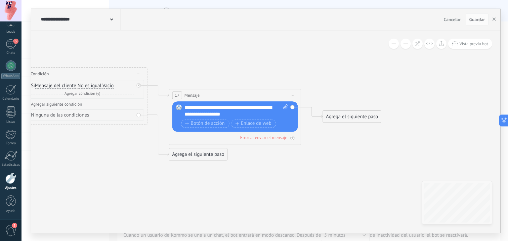
drag, startPoint x: 372, startPoint y: 84, endPoint x: 357, endPoint y: 72, distance: 19.0
click at [495, 19] on use "button" at bounding box center [494, 19] width 3 height 3
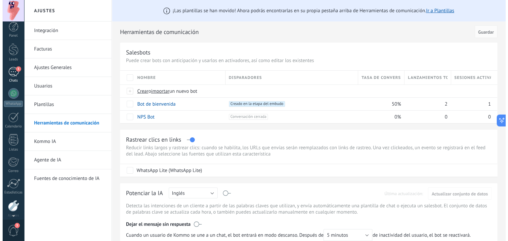
scroll to position [0, 0]
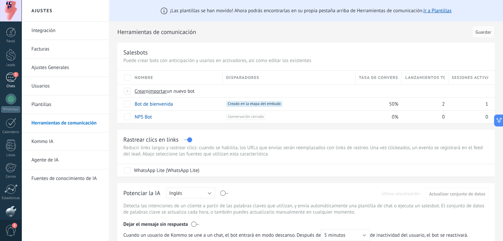
click at [11, 74] on div "3" at bounding box center [11, 78] width 11 height 10
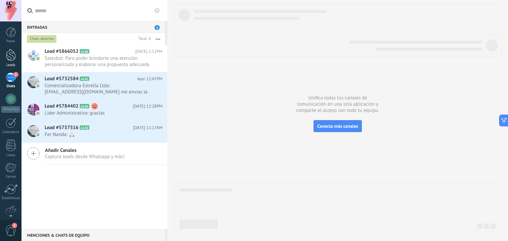
click at [11, 56] on div at bounding box center [11, 55] width 10 height 12
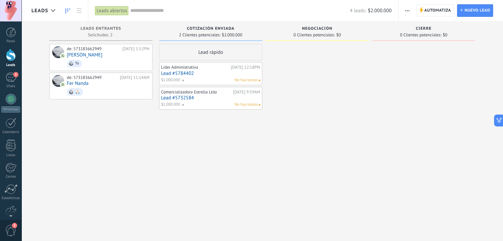
click at [177, 72] on link "Lead #5784402" at bounding box center [210, 74] width 99 height 6
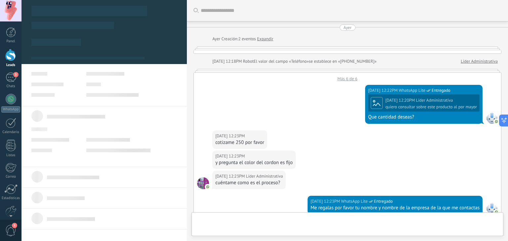
type textarea "**********"
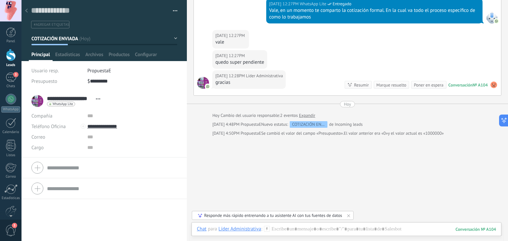
scroll to position [290, 0]
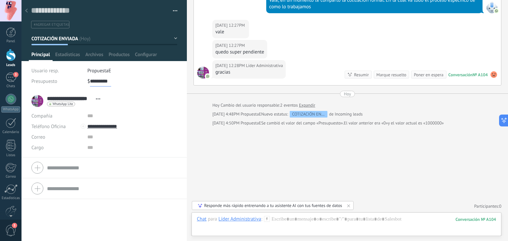
click at [104, 82] on input "*********" at bounding box center [100, 81] width 21 height 11
click at [46, 227] on button "Guardar" at bounding box center [42, 231] width 23 height 13
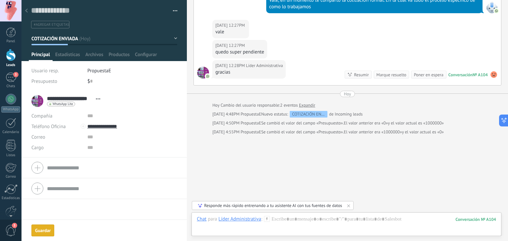
scroll to position [299, 0]
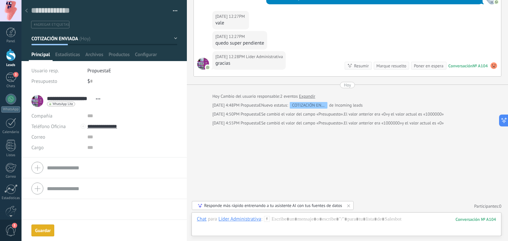
click at [10, 57] on div at bounding box center [11, 55] width 10 height 12
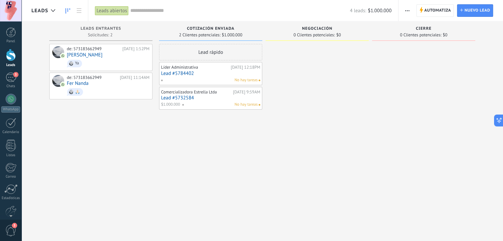
click at [197, 163] on div "Lead rápido Líder Administrativa [DATE] 12:18PM Lead #5784402 No hay tareas Com…" at bounding box center [210, 121] width 103 height 155
